Goal: Task Accomplishment & Management: Manage account settings

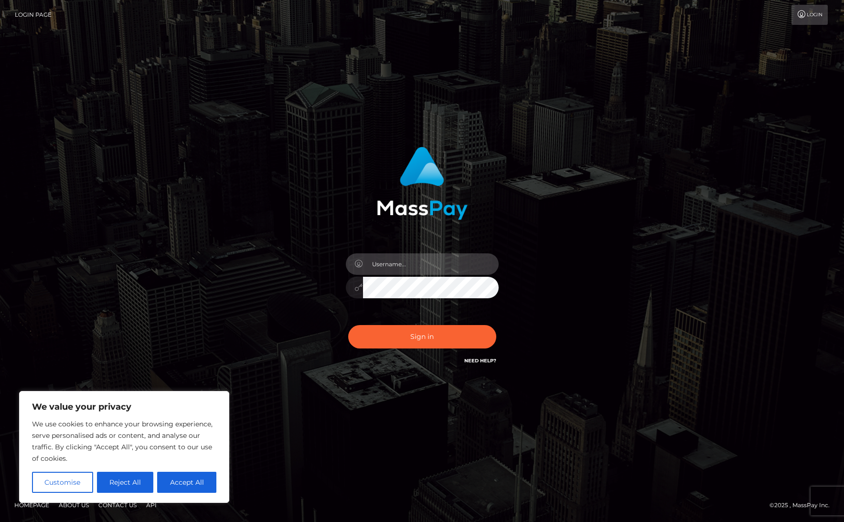
type input "joshzwagil"
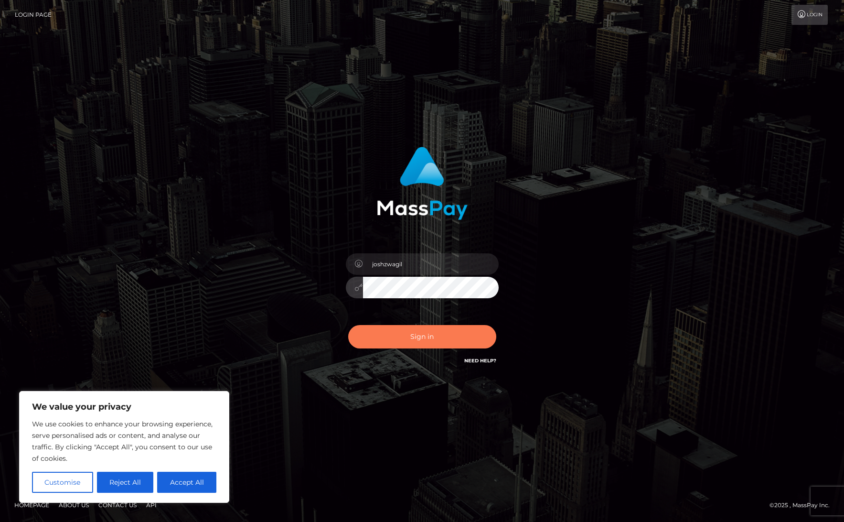
click at [417, 329] on button "Sign in" at bounding box center [422, 336] width 148 height 23
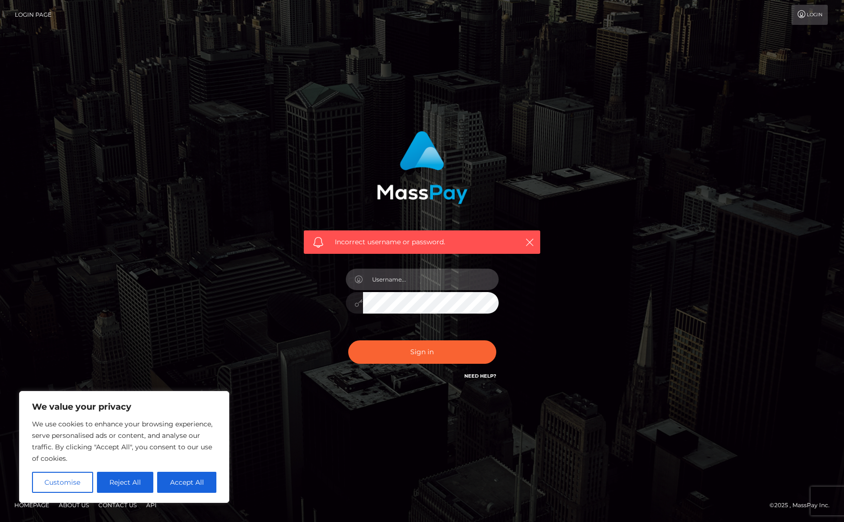
type input "joshzwagil"
click at [329, 292] on div "Incorrect username or password. joshzwagil" at bounding box center [422, 256] width 251 height 265
click at [422, 352] on button "Sign in" at bounding box center [422, 351] width 148 height 23
drag, startPoint x: 580, startPoint y: 288, endPoint x: 573, endPoint y: 294, distance: 9.5
click at [580, 288] on div "Incorrect username or password." at bounding box center [422, 261] width 545 height 275
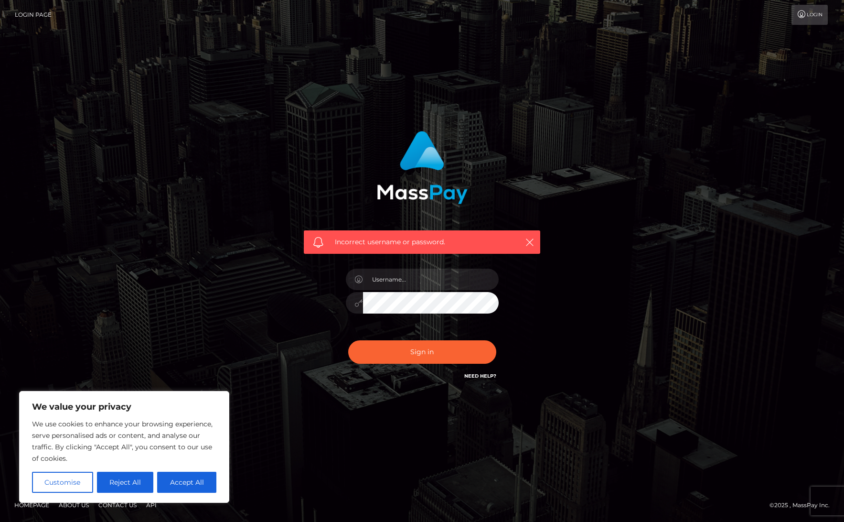
click at [478, 378] on link "Need Help?" at bounding box center [480, 376] width 32 height 6
drag, startPoint x: 386, startPoint y: 282, endPoint x: 351, endPoint y: 252, distance: 46.0
click at [386, 282] on input "text" at bounding box center [431, 278] width 136 height 21
click at [233, 1] on nav "Login Page Login" at bounding box center [422, 15] width 844 height 30
